Goal: Complete application form

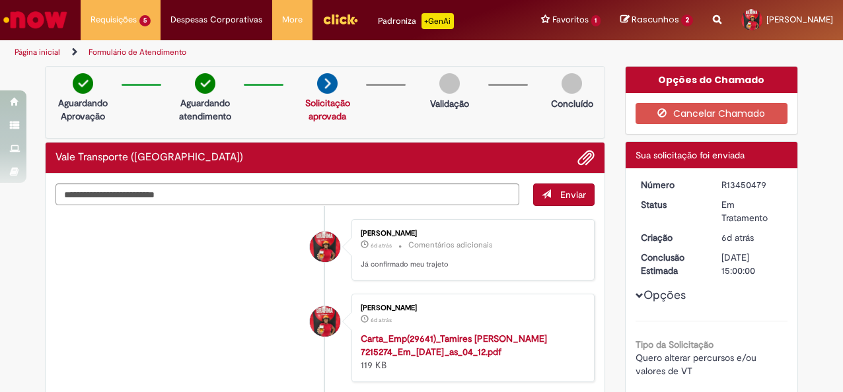
scroll to position [132, 0]
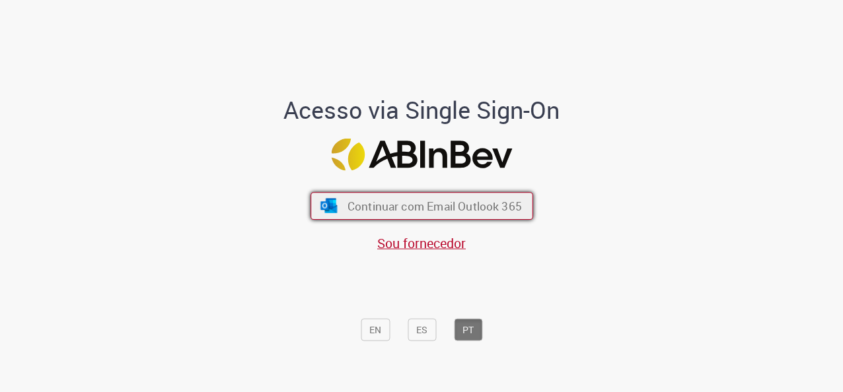
click at [440, 205] on span "Continuar com Email Outlook 365" at bounding box center [434, 206] width 174 height 15
